Goal: Information Seeking & Learning: Learn about a topic

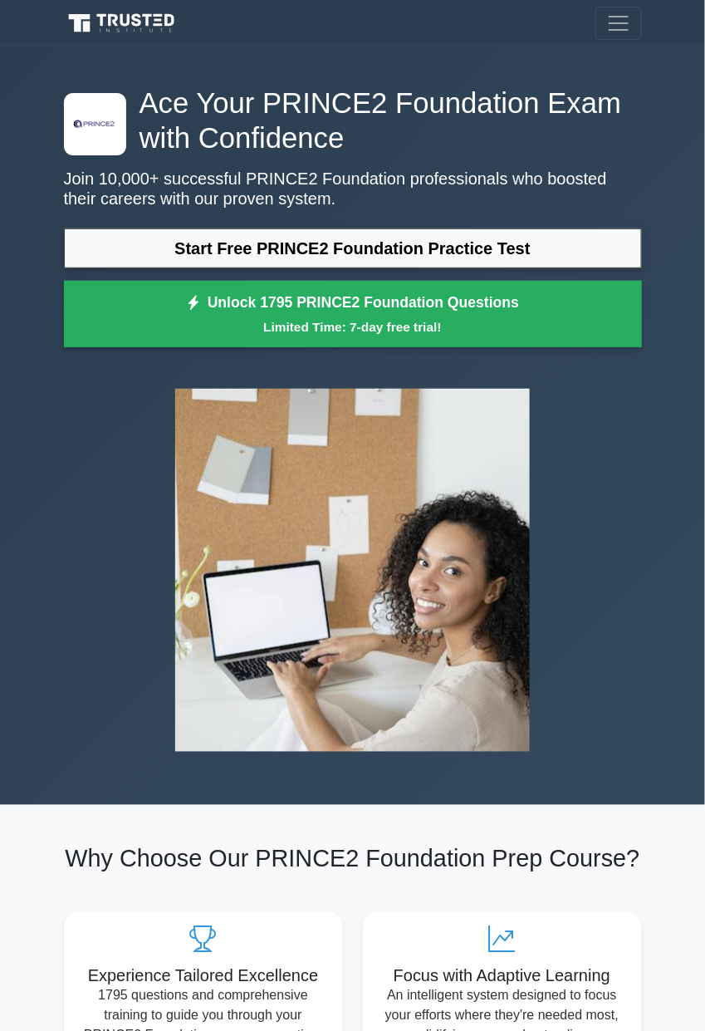
click at [115, 248] on link "Start Free PRINCE2 Foundation Practice Test" at bounding box center [353, 248] width 578 height 40
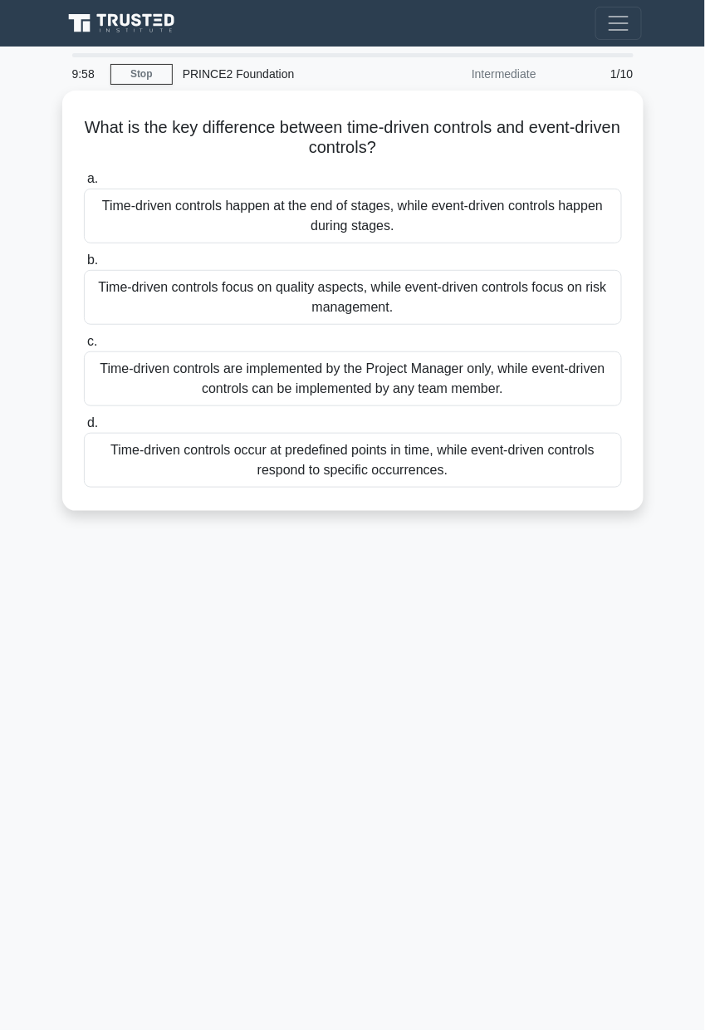
click at [125, 169] on label "a. Time-driven controls happen at the end of stages, while event-driven control…" at bounding box center [353, 206] width 538 height 75
click at [84, 174] on input "a. Time-driven controls happen at the end of stages, while event-driven control…" at bounding box center [84, 179] width 0 height 11
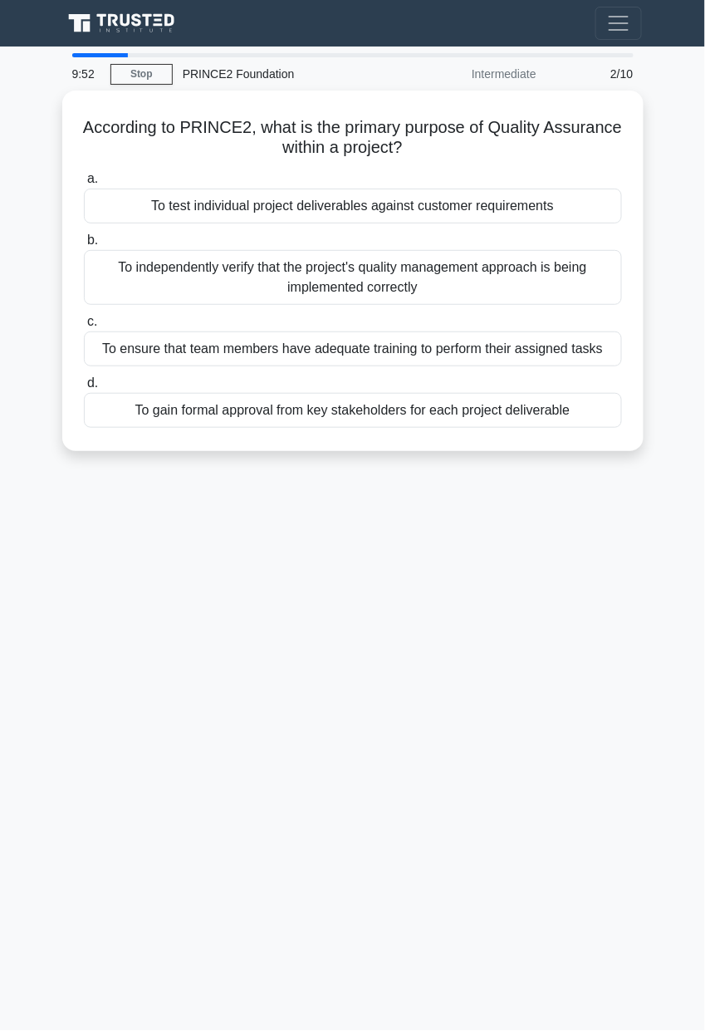
click at [285, 223] on div "To test individual project deliverables against customer requirements" at bounding box center [353, 206] width 538 height 35
click at [84, 184] on input "a. To test individual project deliverables against customer requirements" at bounding box center [84, 179] width 0 height 11
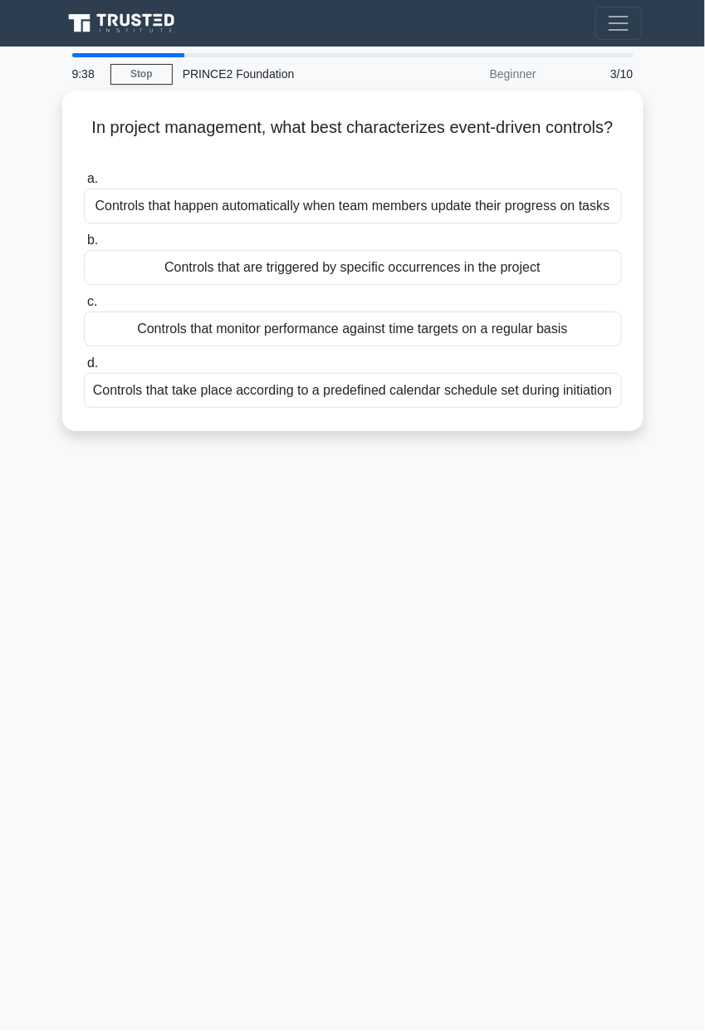
click at [622, 346] on div "Controls that monitor performance against time targets on a regular basis" at bounding box center [353, 329] width 538 height 35
click at [84, 307] on input "c. Controls that monitor performance against time targets on a regular basis" at bounding box center [84, 302] width 0 height 11
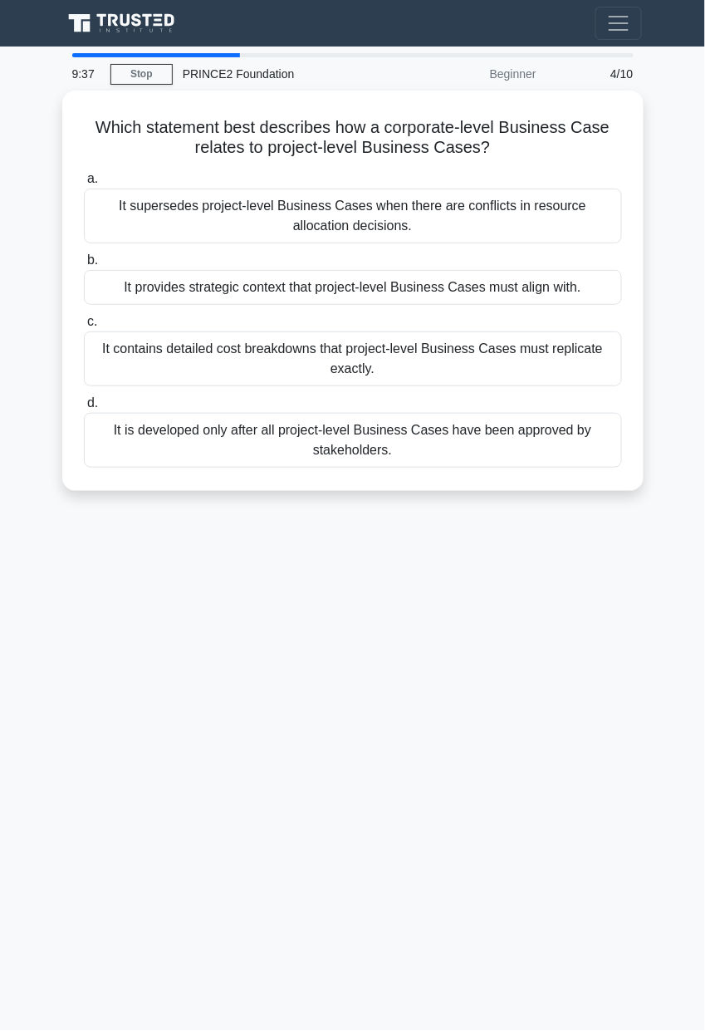
click at [622, 386] on label "c. It contains detailed cost breakdowns that project-level Business Cases must …" at bounding box center [353, 349] width 538 height 75
click at [84, 327] on input "c. It contains detailed cost breakdowns that project-level Business Cases must …" at bounding box center [84, 322] width 0 height 11
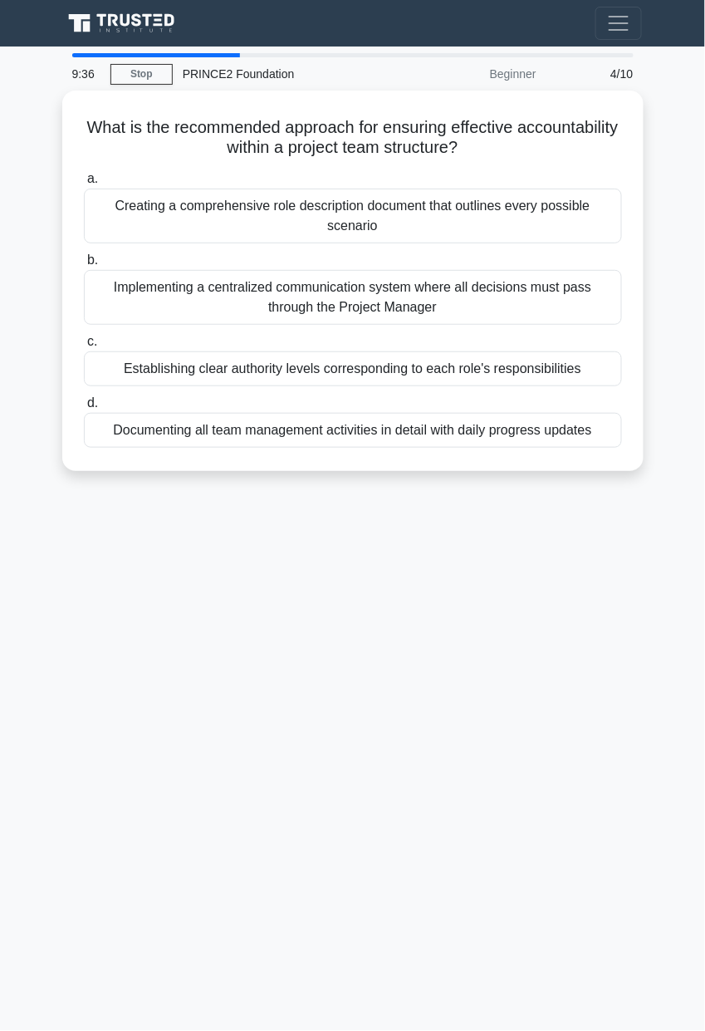
click at [622, 243] on div "Creating a comprehensive role description document that outlines every possible…" at bounding box center [353, 216] width 538 height 55
click at [84, 184] on input "a. Creating a comprehensive role description document that outlines every possi…" at bounding box center [84, 179] width 0 height 11
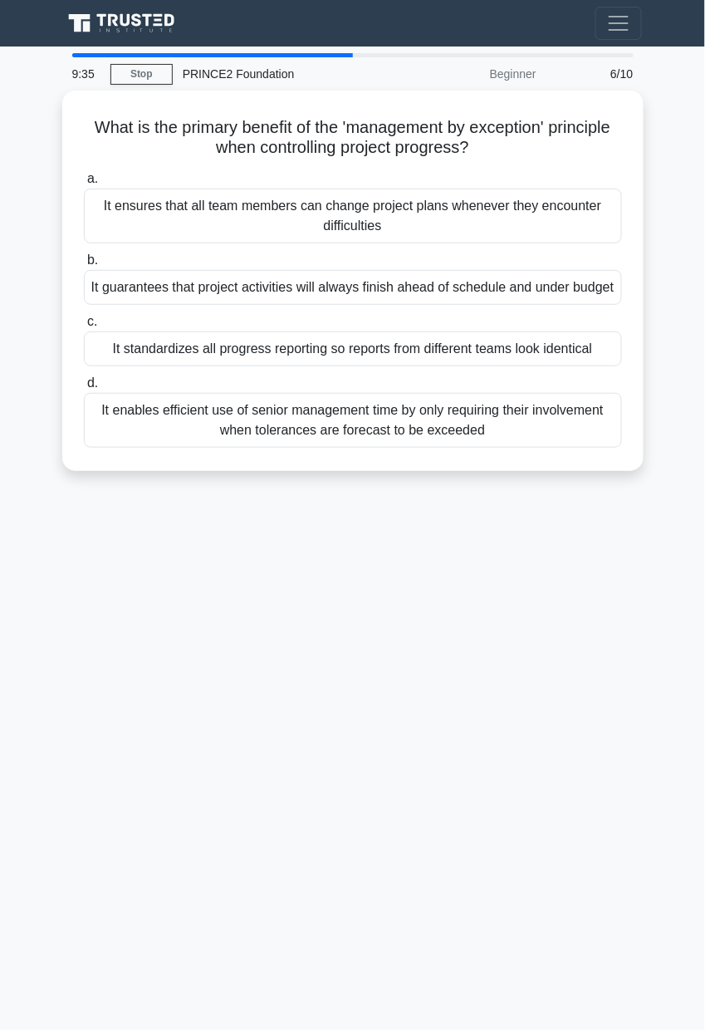
click at [622, 448] on div "It enables efficient use of senior management time by only requiring their invo…" at bounding box center [353, 420] width 538 height 55
click at [84, 389] on input "d. It enables efficient use of senior management time by only requiring their i…" at bounding box center [84, 383] width 0 height 11
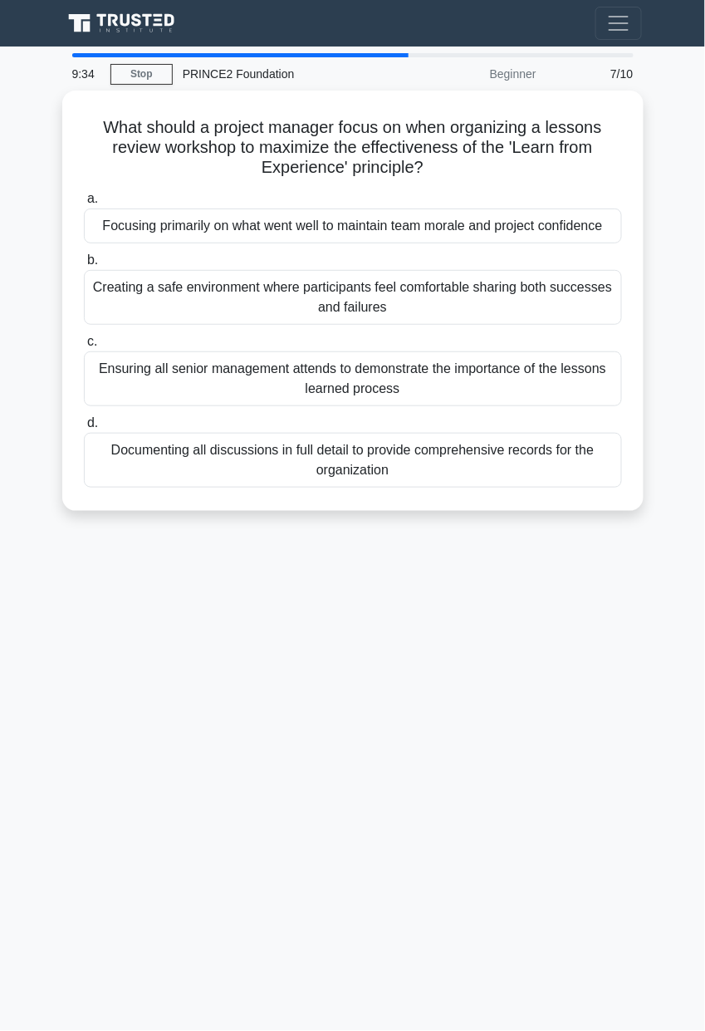
click at [494, 278] on div "Creating a safe environment where participants feel comfortable sharing both su…" at bounding box center [353, 297] width 538 height 55
click at [84, 266] on input "b. Creating a safe environment where participants feel comfortable sharing both…" at bounding box center [84, 260] width 0 height 11
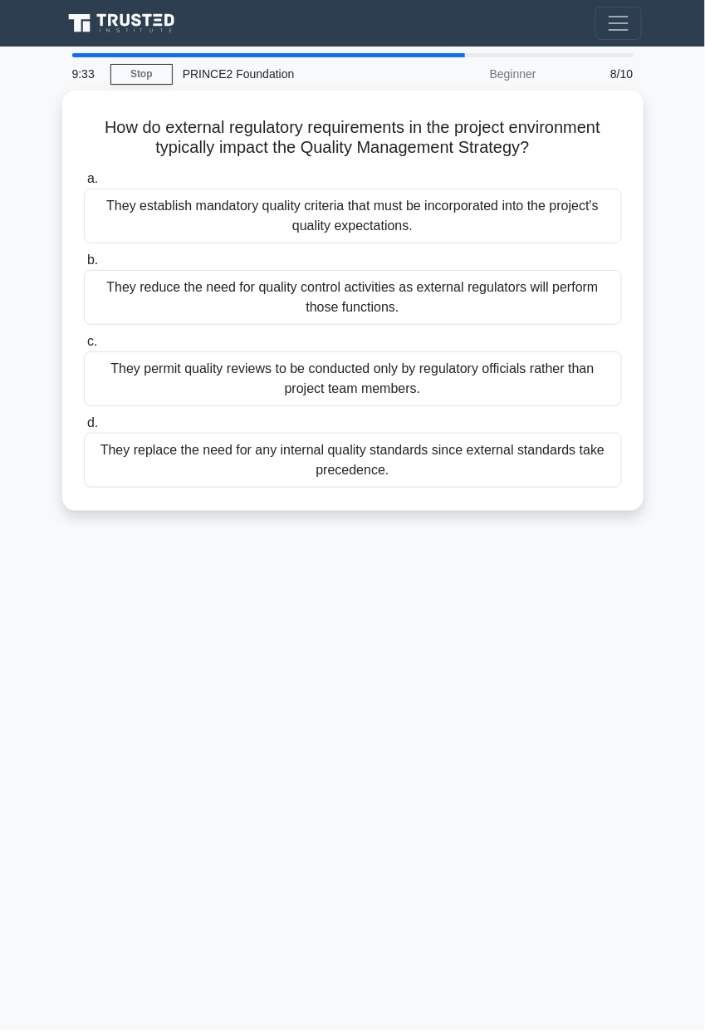
click at [622, 325] on div "They reduce the need for quality control activities as external regulators will…" at bounding box center [353, 297] width 538 height 55
click at [84, 266] on input "b. They reduce the need for quality control activities as external regulators w…" at bounding box center [84, 260] width 0 height 11
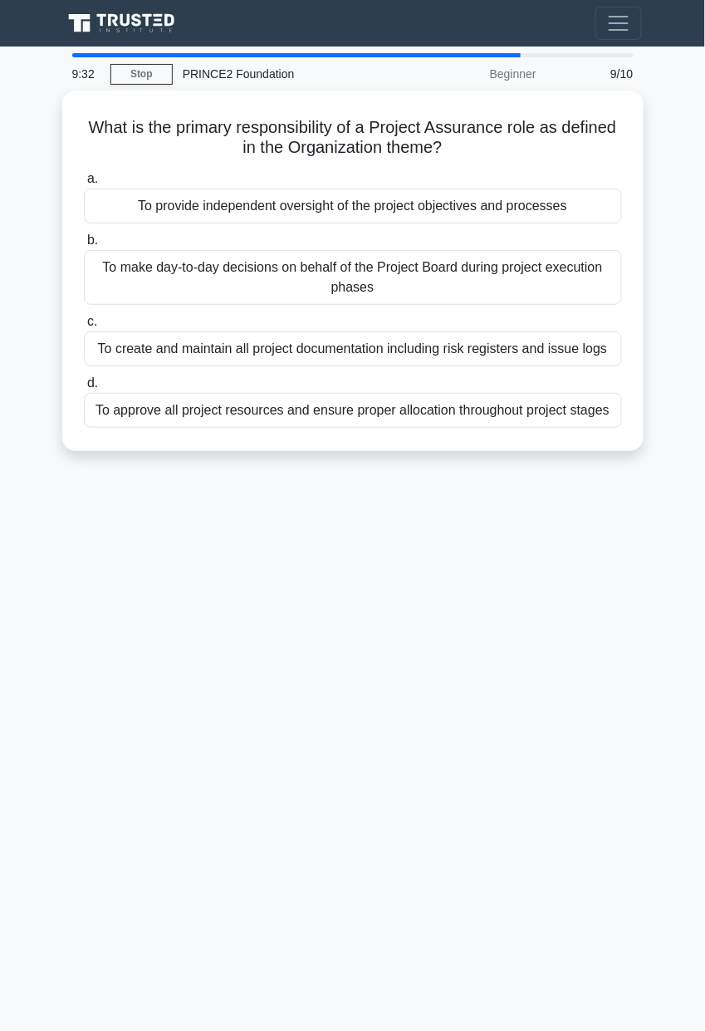
click at [622, 428] on div "To approve all project resources and ensure proper allocation throughout projec…" at bounding box center [353, 410] width 538 height 35
click at [84, 389] on input "d. To approve all project resources and ensure proper allocation throughout pro…" at bounding box center [84, 383] width 0 height 11
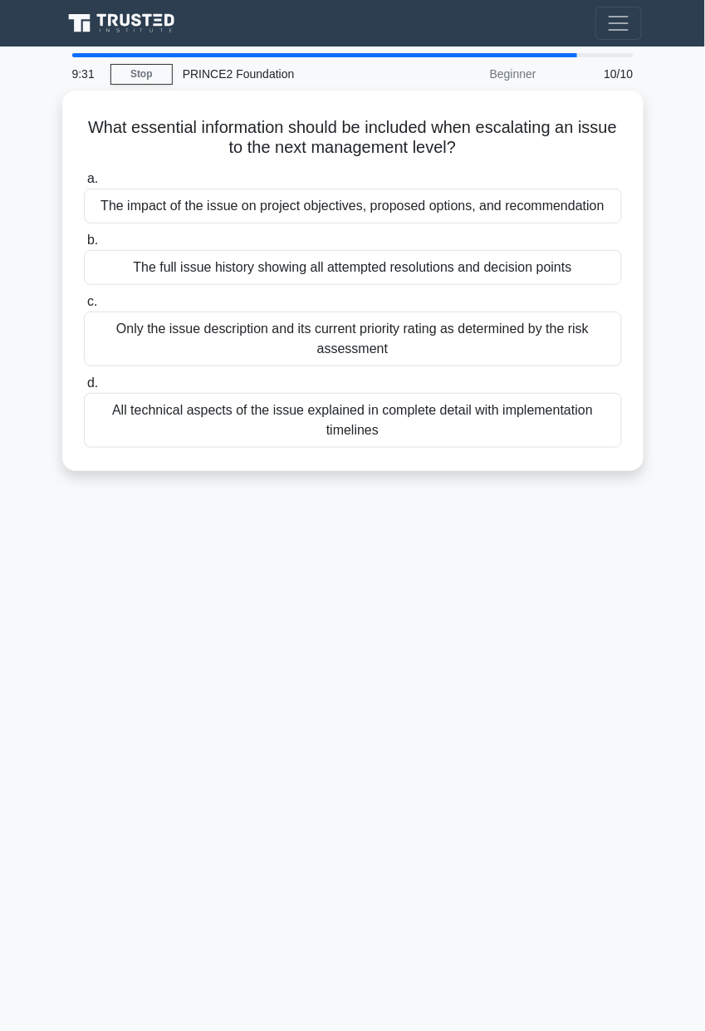
click at [487, 268] on div "The full issue history showing all attempted resolutions and decision points" at bounding box center [353, 267] width 538 height 35
click at [84, 246] on input "b. The full issue history showing all attempted resolutions and decision points" at bounding box center [84, 240] width 0 height 11
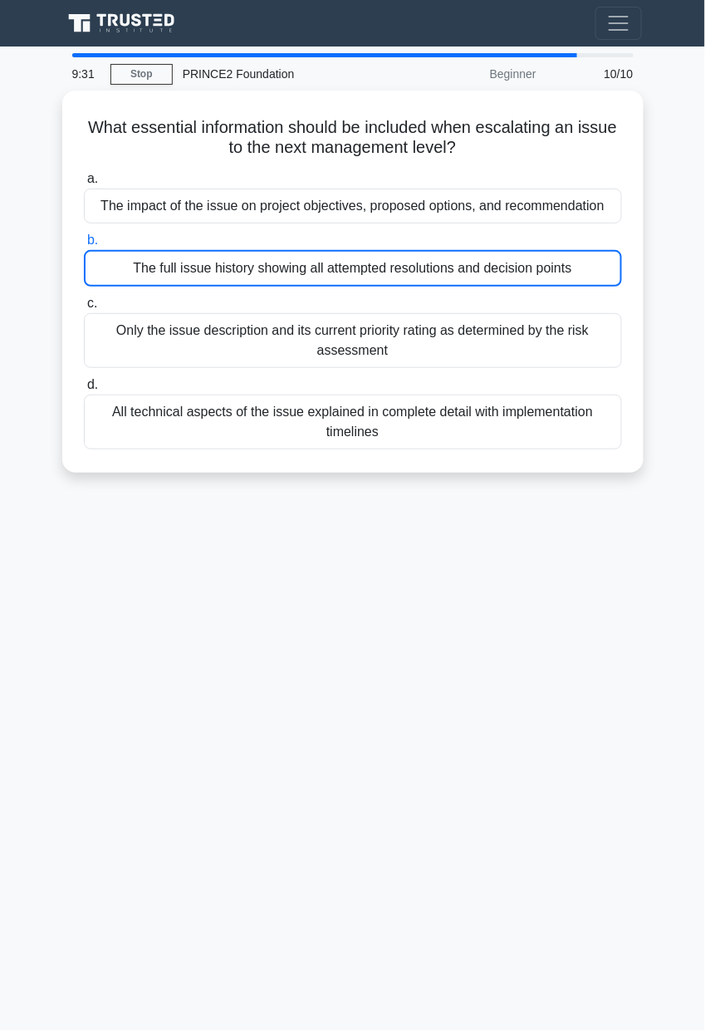
click at [622, 223] on div "The impact of the issue on project objectives, proposed options, and recommenda…" at bounding box center [353, 206] width 538 height 35
click at [84, 184] on input "a. The impact of the issue on project objectives, proposed options, and recomme…" at bounding box center [84, 179] width 0 height 11
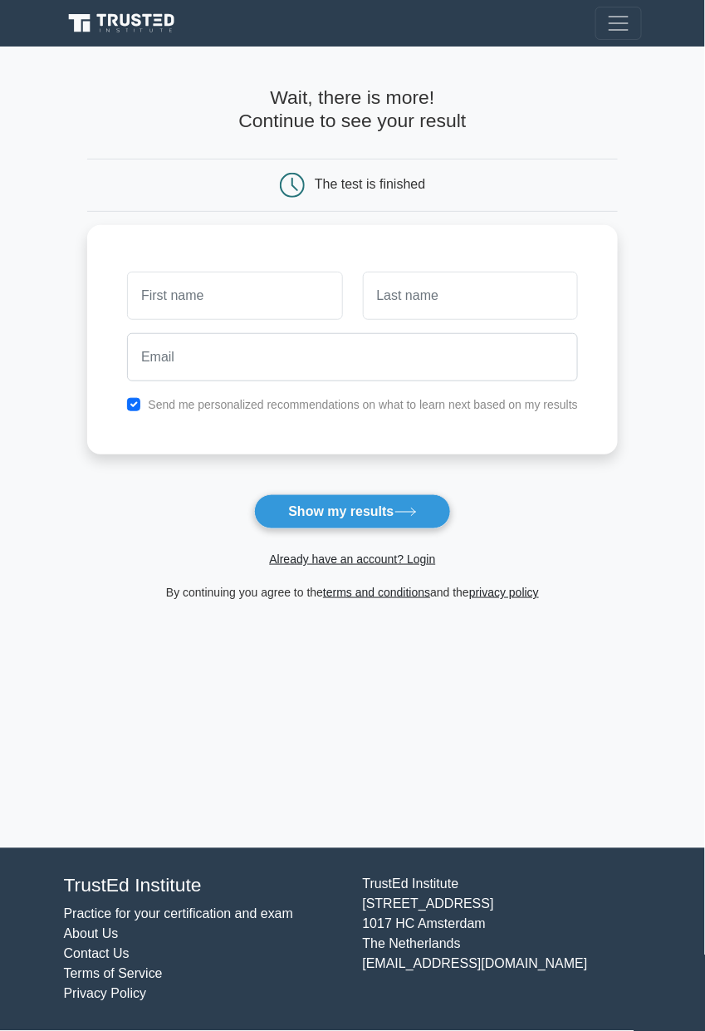
click at [187, 290] on input "text" at bounding box center [234, 296] width 215 height 48
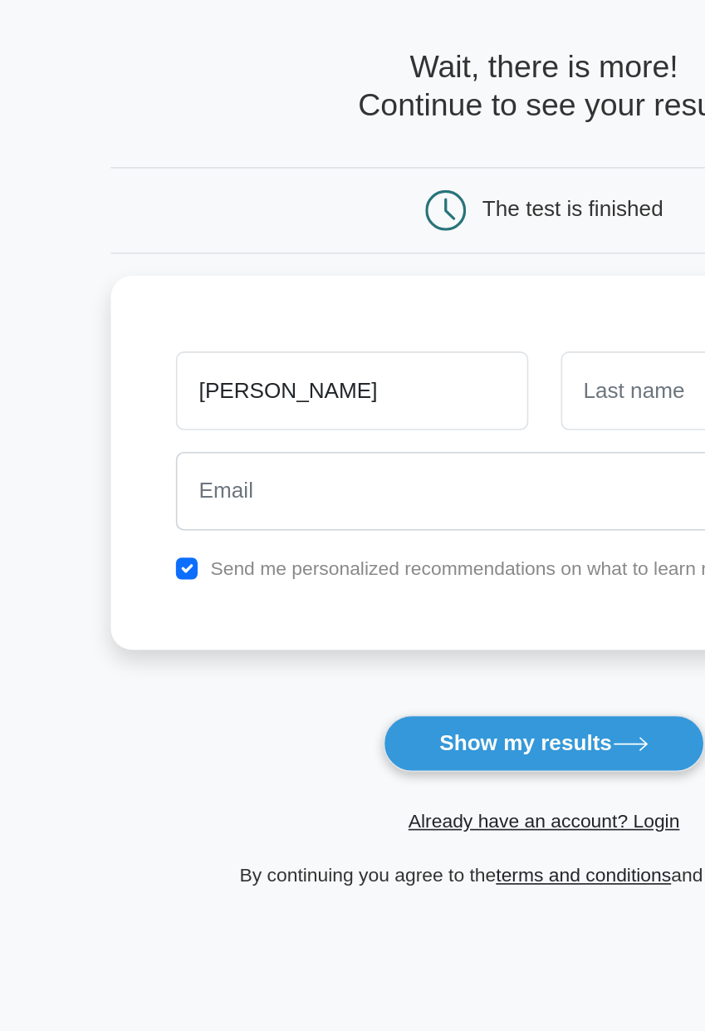
type input "Ahmedov"
click at [410, 306] on input "text" at bounding box center [470, 296] width 215 height 48
type input "Ahmedov"
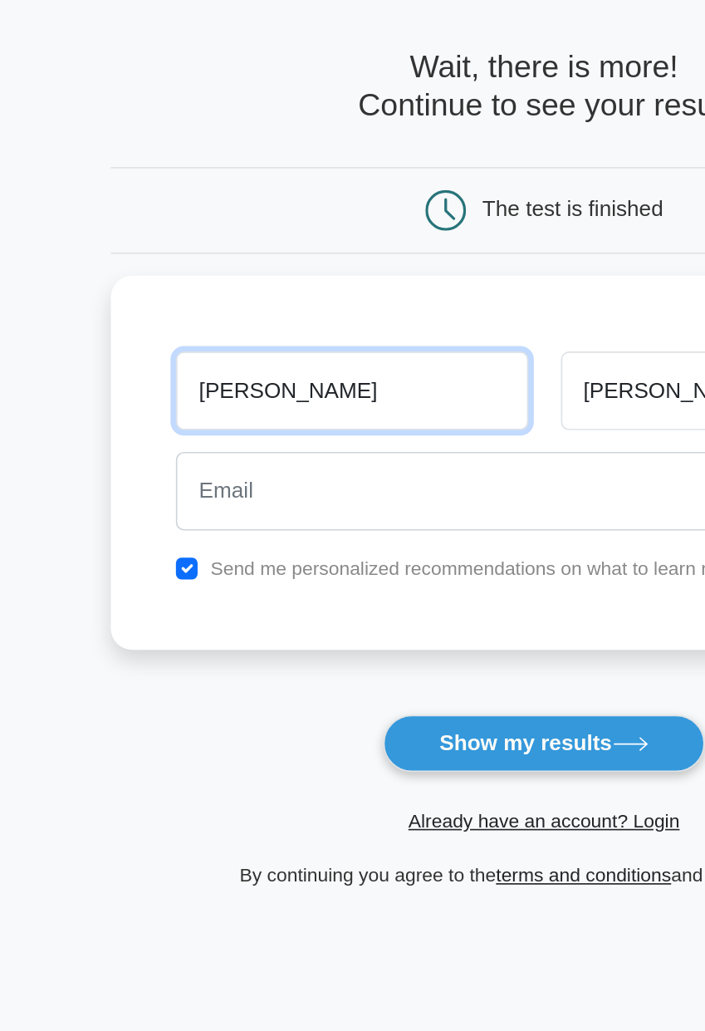
click at [207, 289] on input "Ahmedov" at bounding box center [234, 296] width 215 height 48
type input "A"
type input "a"
type input "MuhammadSolik"
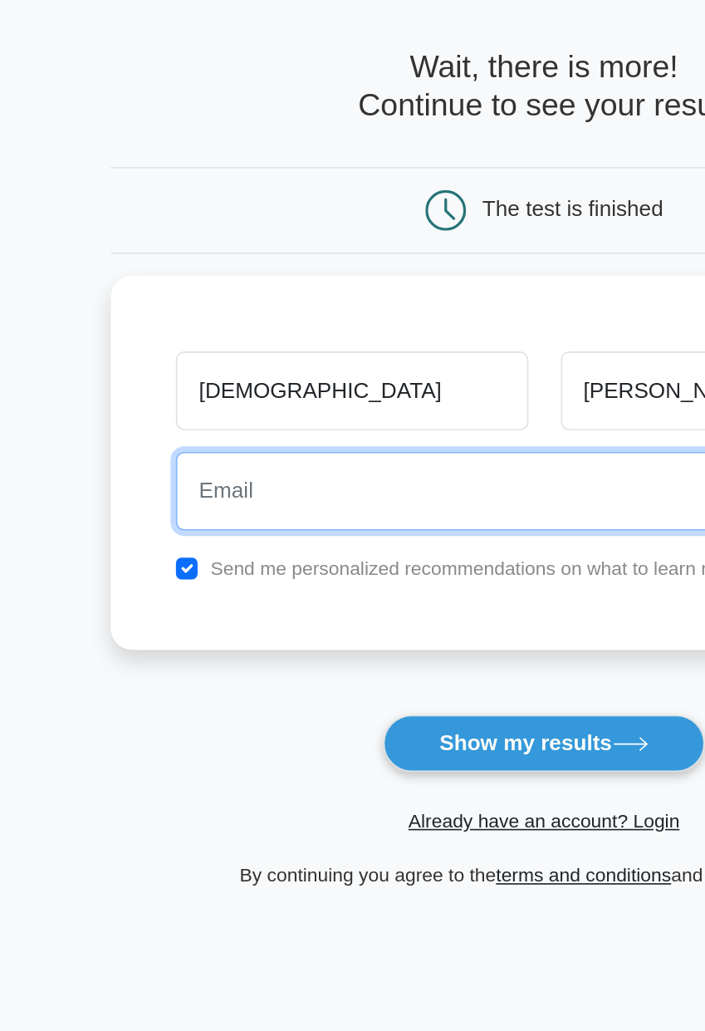
click at [148, 347] on input "email" at bounding box center [352, 357] width 451 height 48
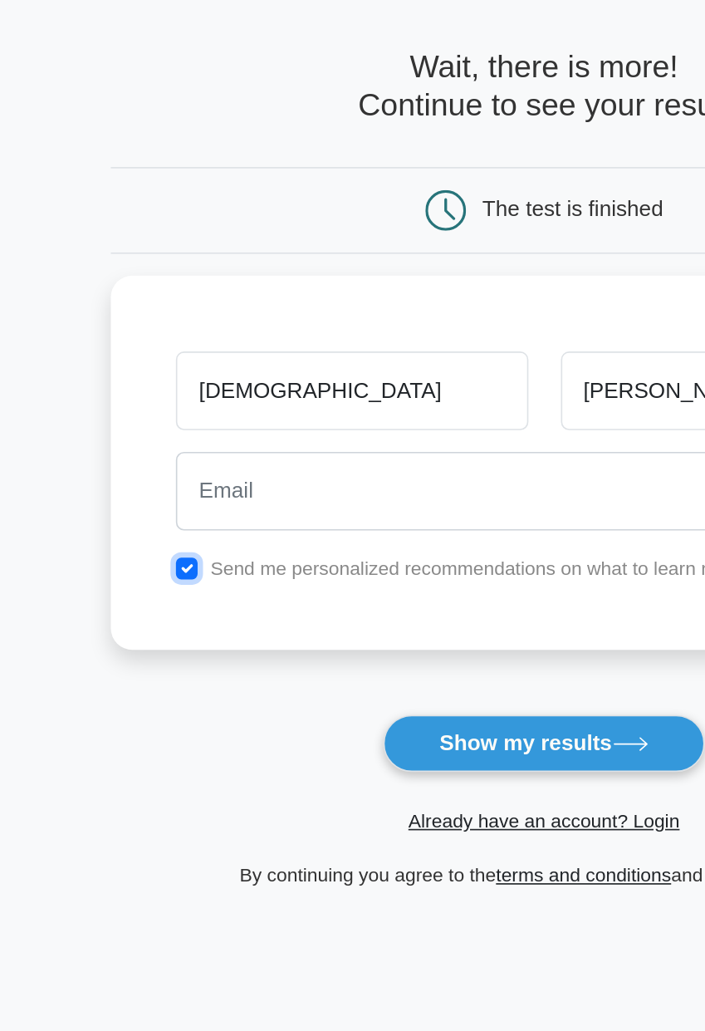
click at [130, 398] on input "checkbox" at bounding box center [133, 404] width 13 height 13
checkbox input "false"
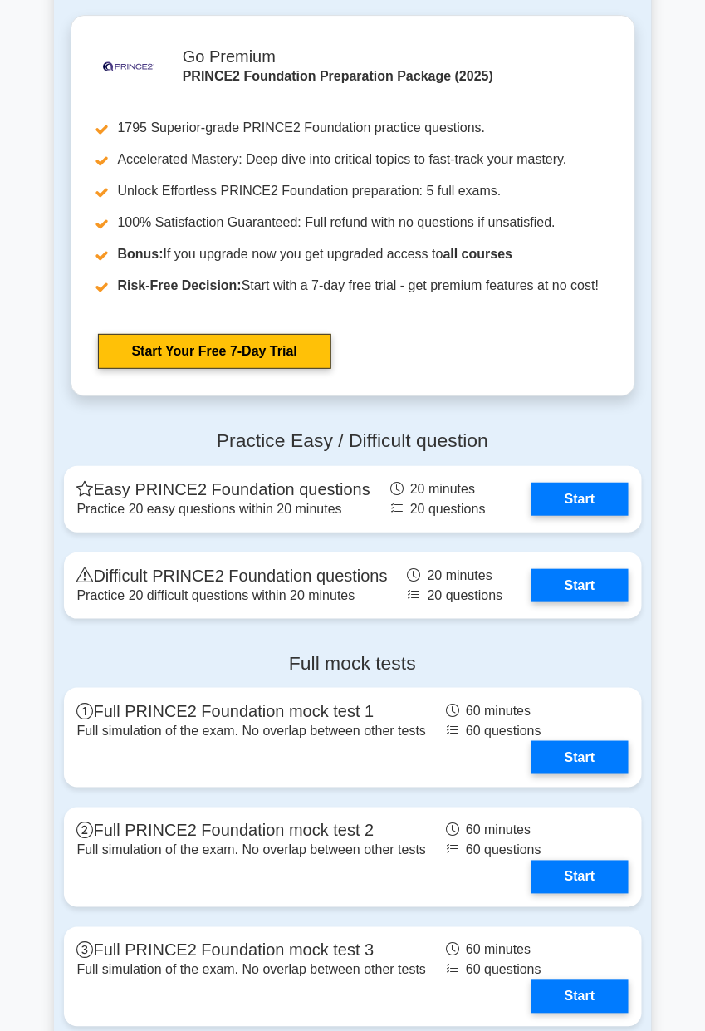
scroll to position [3661, 0]
